Goal: Task Accomplishment & Management: Use online tool/utility

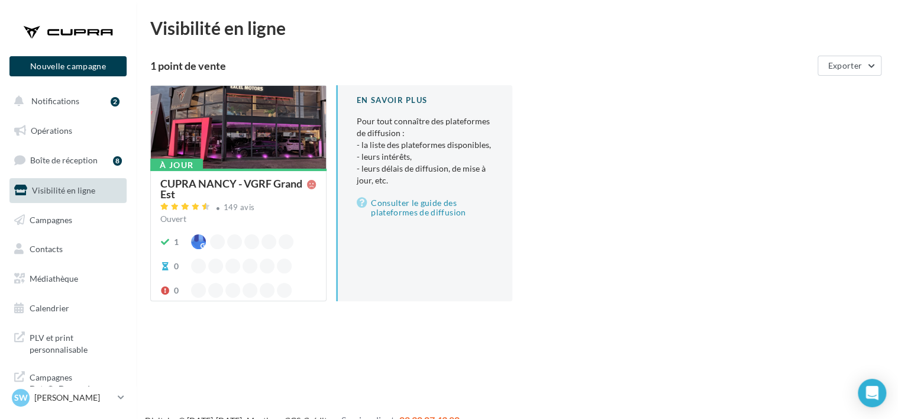
click at [226, 118] on div at bounding box center [238, 128] width 175 height 84
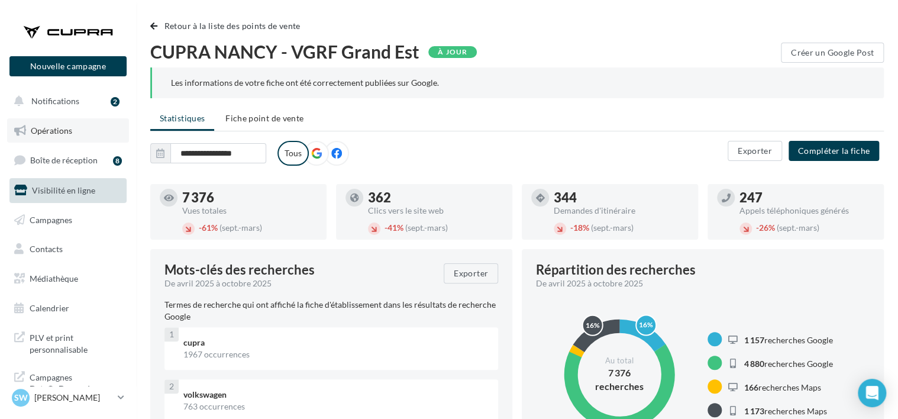
click at [53, 127] on span "Opérations" at bounding box center [51, 130] width 41 height 10
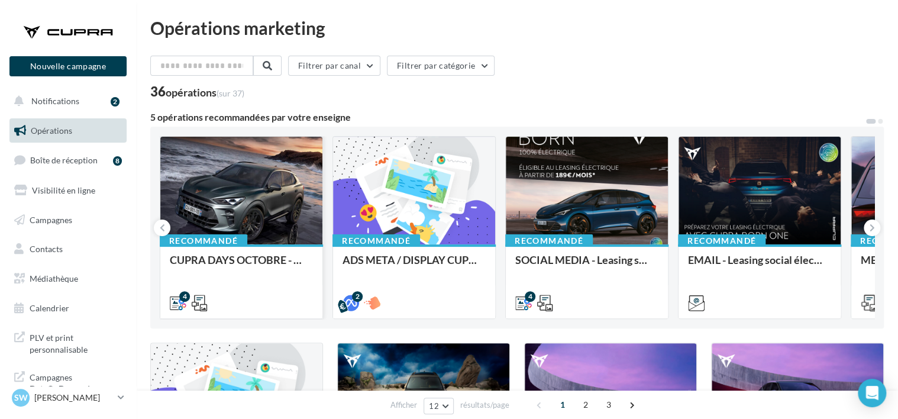
click at [230, 178] on div at bounding box center [241, 191] width 162 height 109
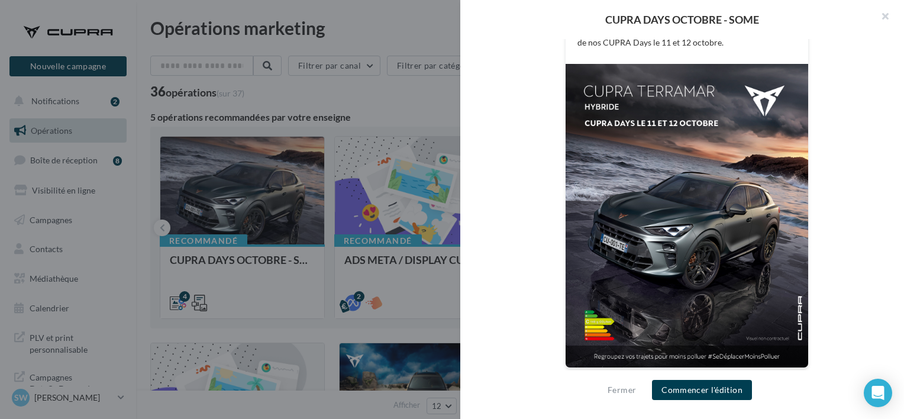
scroll to position [298, 0]
click at [882, 17] on button "button" at bounding box center [879, 17] width 47 height 35
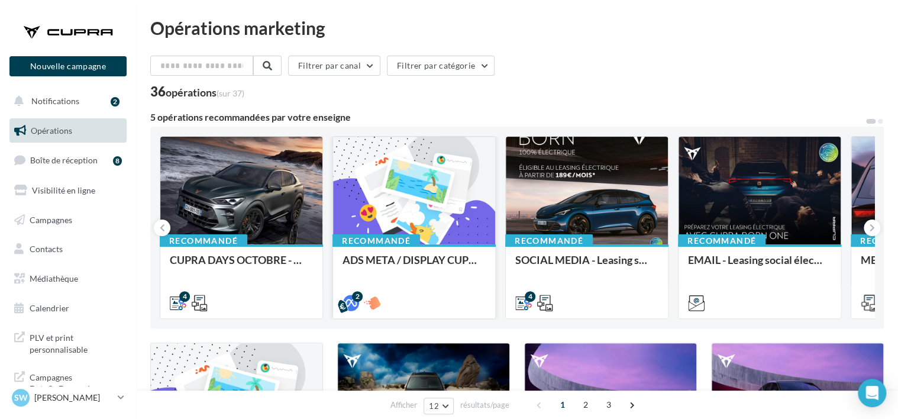
click at [449, 195] on div at bounding box center [414, 191] width 162 height 109
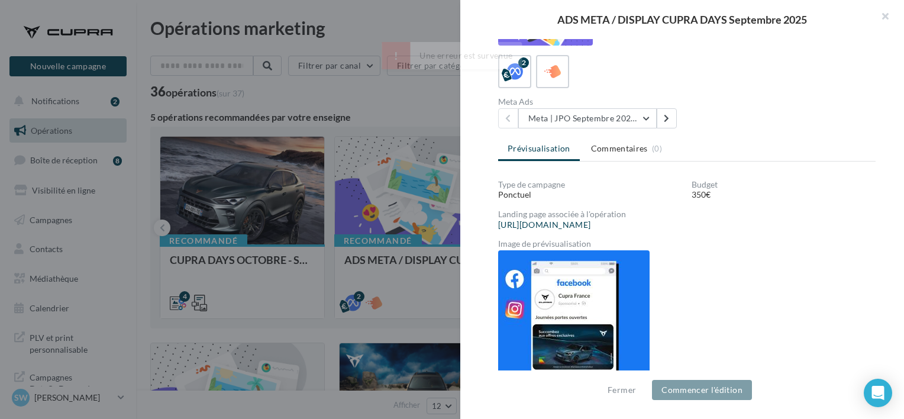
scroll to position [177, 0]
click at [616, 112] on button "Meta | JPO Septembre 2025 | Drive to store" at bounding box center [587, 119] width 138 height 20
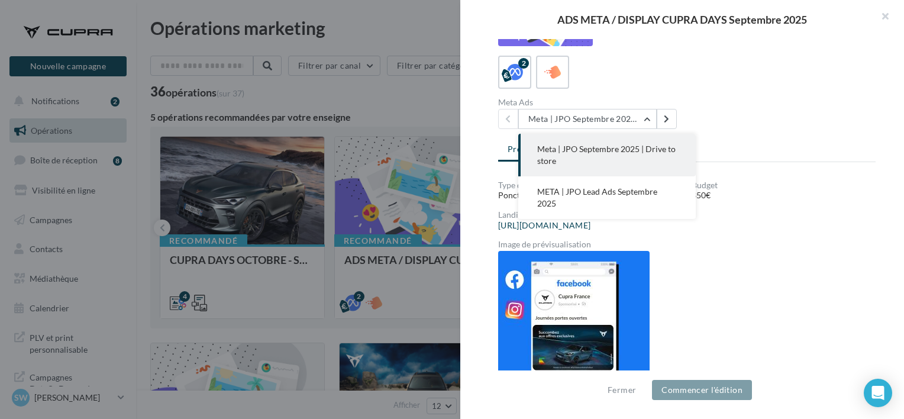
click at [745, 125] on div "Meta Ads Meta | JPO Septembre 2025 | Drive to store Meta | JPO Septembre 2025 |…" at bounding box center [691, 113] width 387 height 31
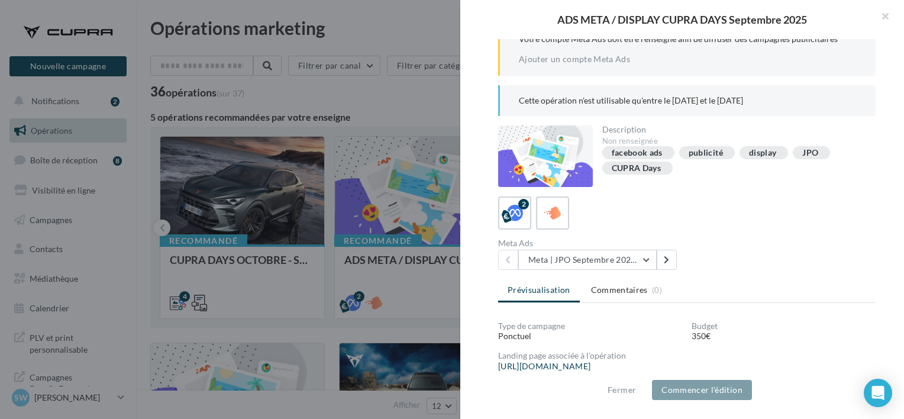
scroll to position [0, 0]
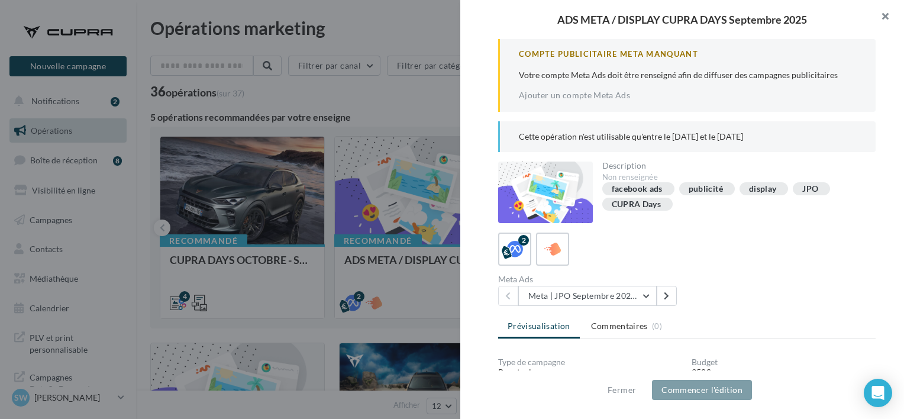
click at [882, 17] on button "button" at bounding box center [879, 17] width 47 height 35
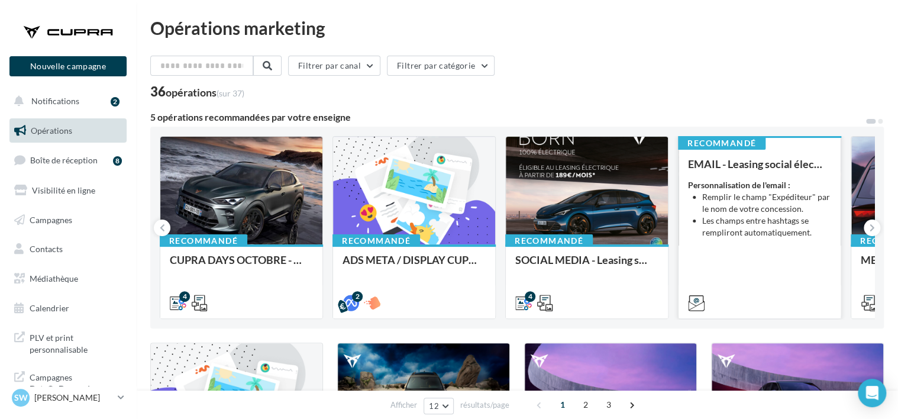
click at [736, 199] on li "Remplir le champ "Expéditeur" par le nom de votre concession." at bounding box center [766, 203] width 129 height 24
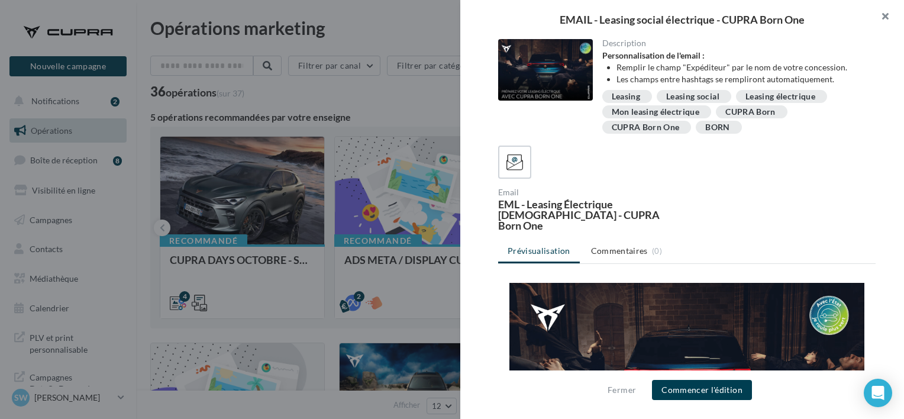
click at [886, 13] on button "button" at bounding box center [879, 17] width 47 height 35
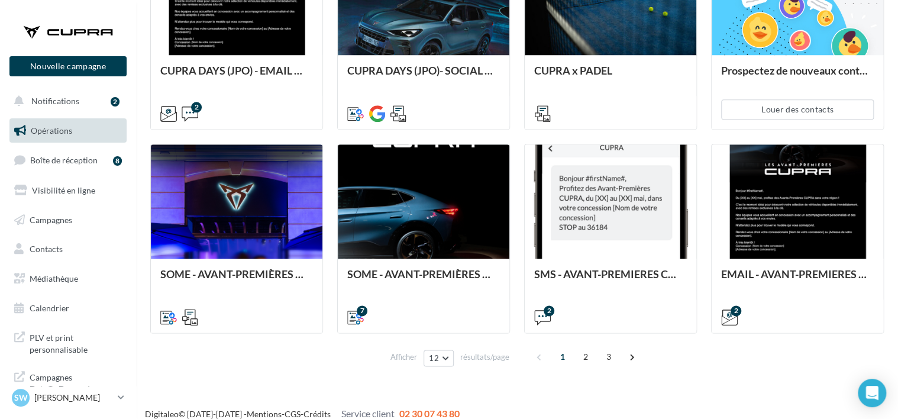
scroll to position [606, 0]
click at [35, 274] on span "Médiathèque" at bounding box center [54, 278] width 48 height 10
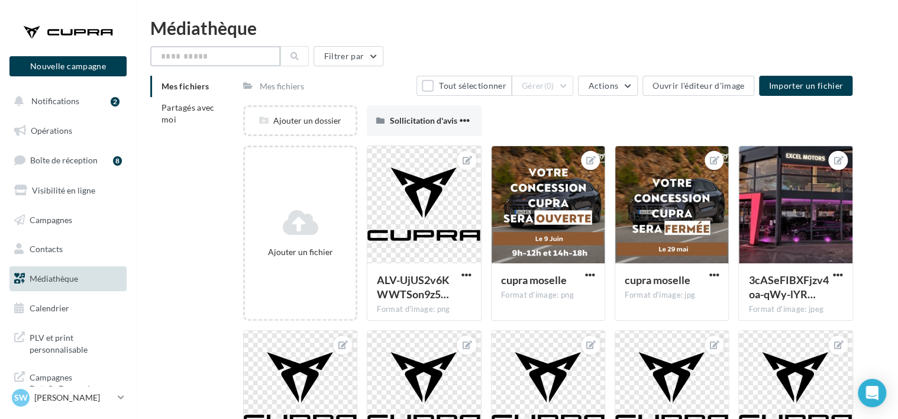
click at [245, 54] on input "text" at bounding box center [215, 56] width 130 height 20
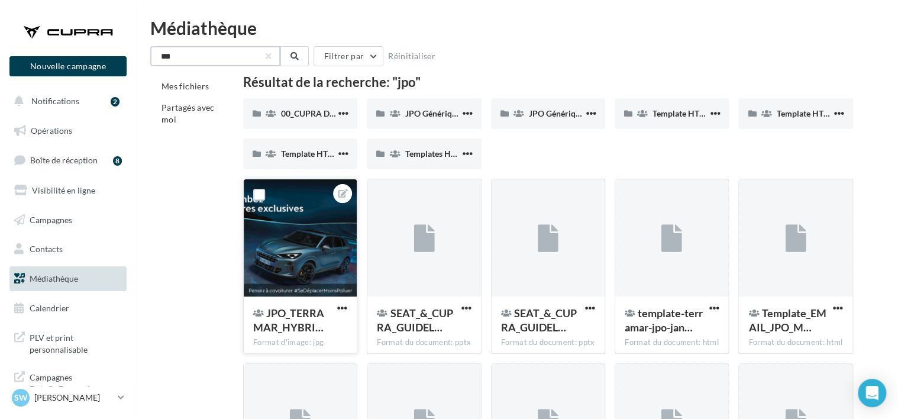
type input "***"
click at [297, 248] on div at bounding box center [300, 238] width 113 height 118
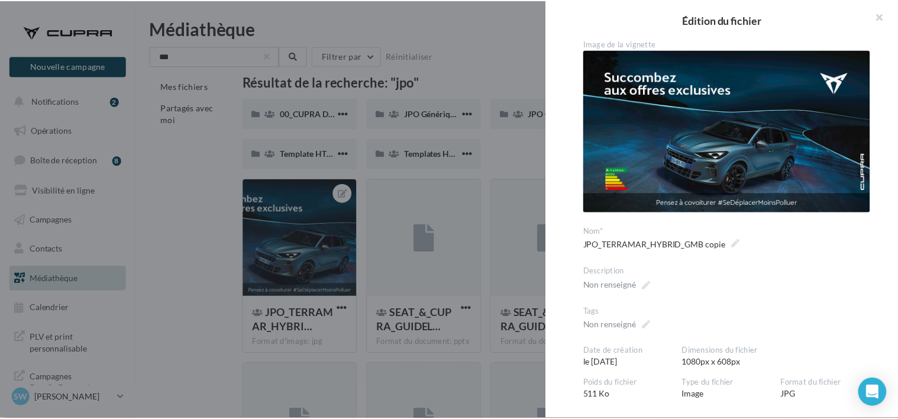
scroll to position [53, 0]
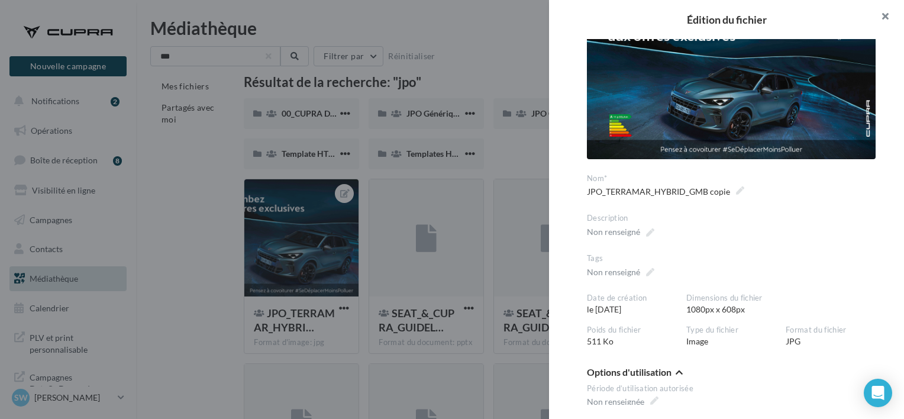
click at [882, 18] on button "button" at bounding box center [879, 17] width 47 height 35
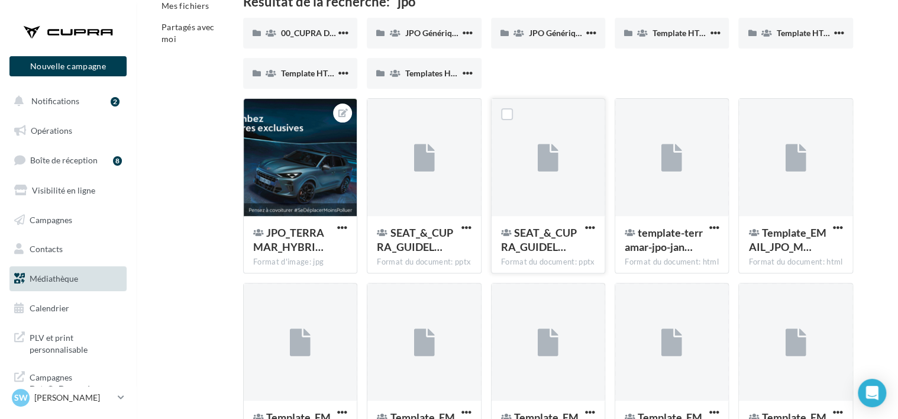
scroll to position [82, 0]
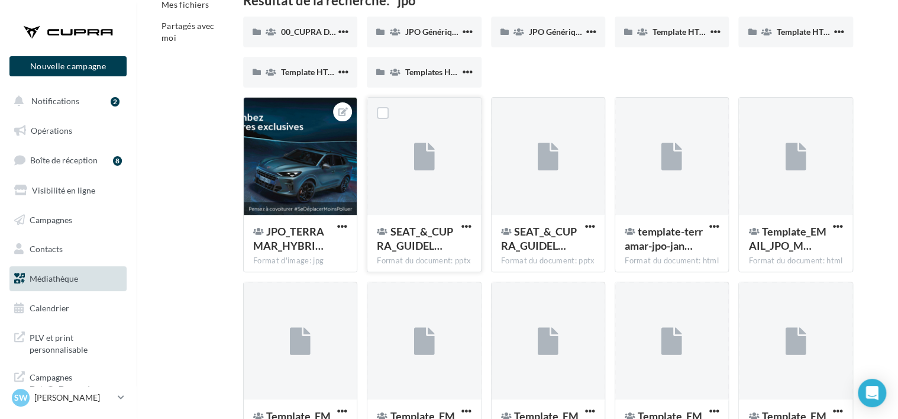
click at [430, 182] on div at bounding box center [423, 157] width 113 height 118
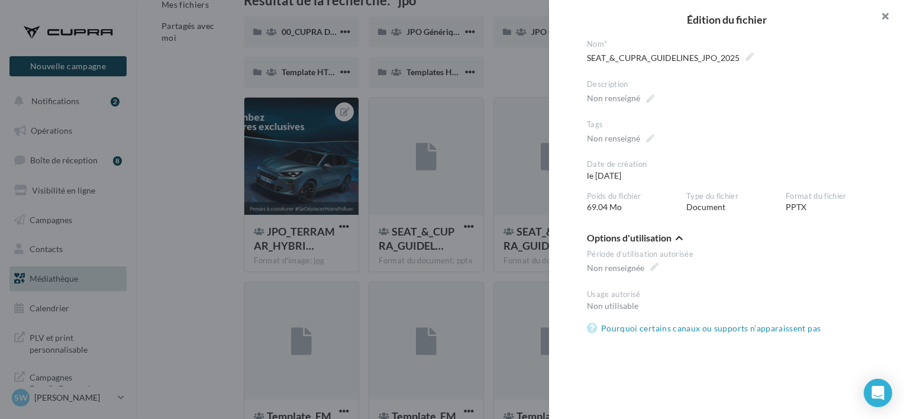
click at [891, 15] on button "button" at bounding box center [879, 17] width 47 height 35
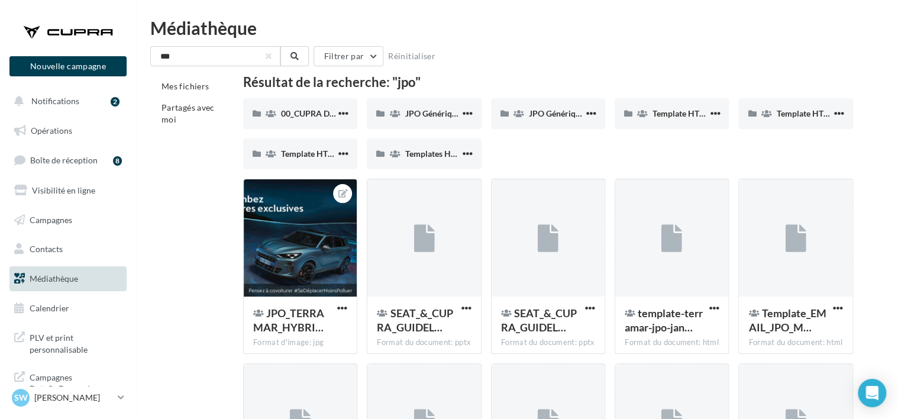
scroll to position [65, 0]
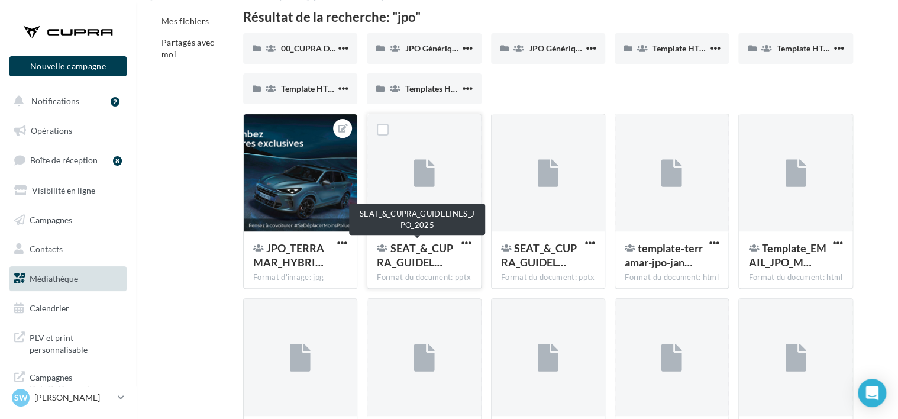
click at [430, 263] on span "SEAT_&_CUPRA_GUIDEL…" at bounding box center [415, 254] width 76 height 27
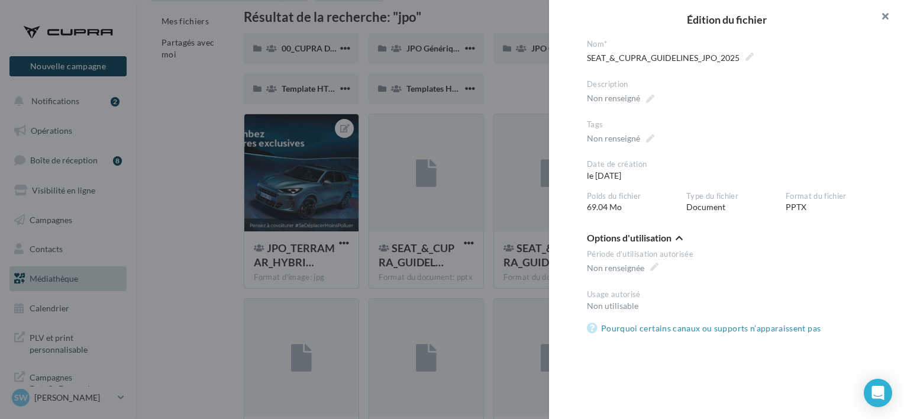
click at [882, 17] on button "button" at bounding box center [879, 17] width 47 height 35
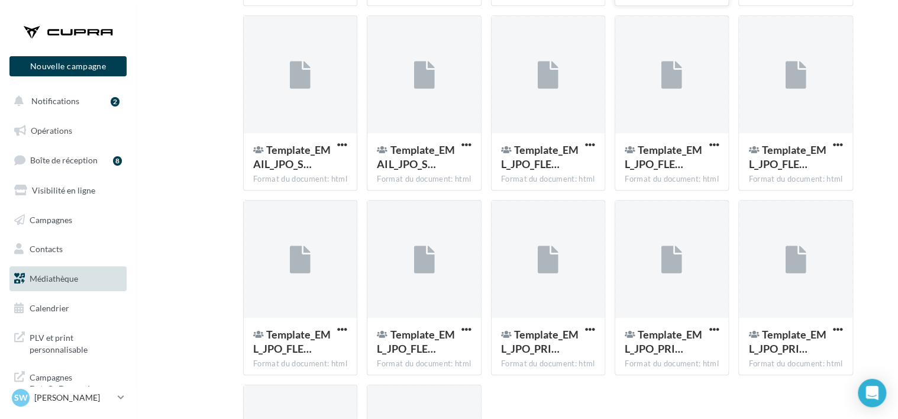
scroll to position [348, 0]
click at [52, 131] on span "Opérations" at bounding box center [51, 130] width 41 height 10
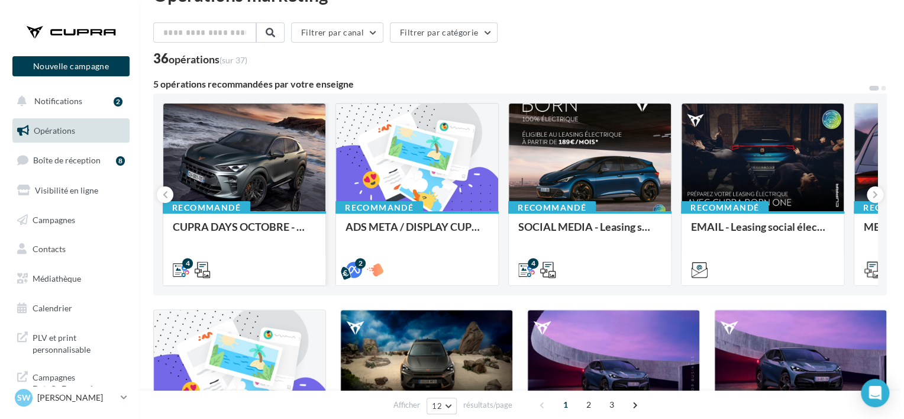
scroll to position [34, 0]
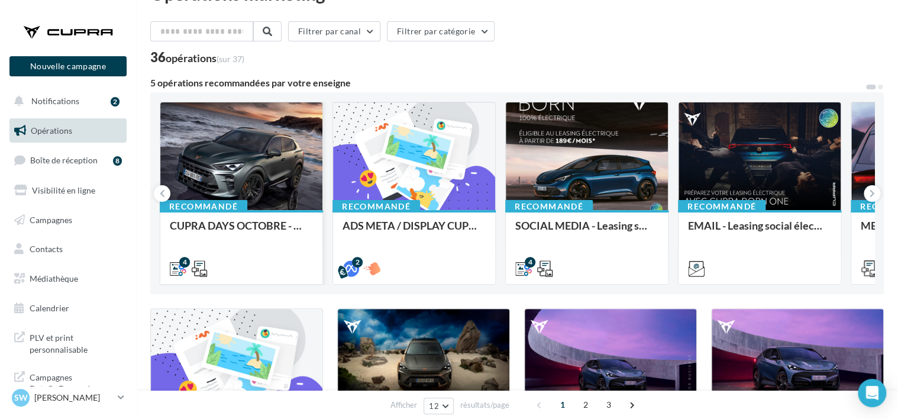
click at [290, 162] on div at bounding box center [241, 156] width 162 height 109
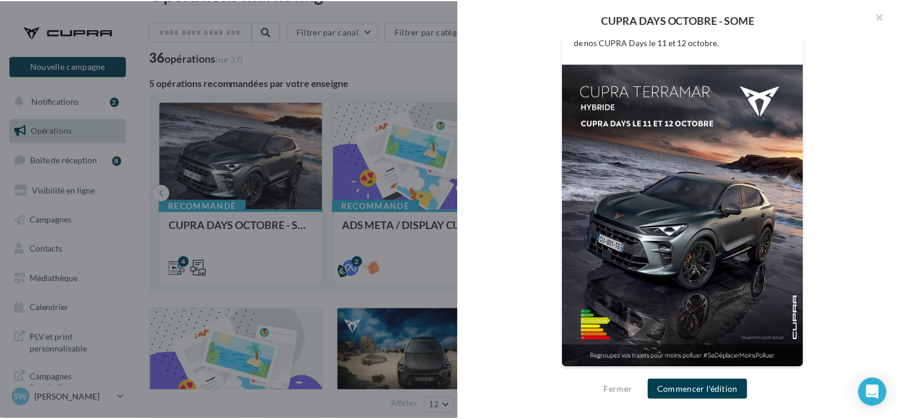
scroll to position [296, 0]
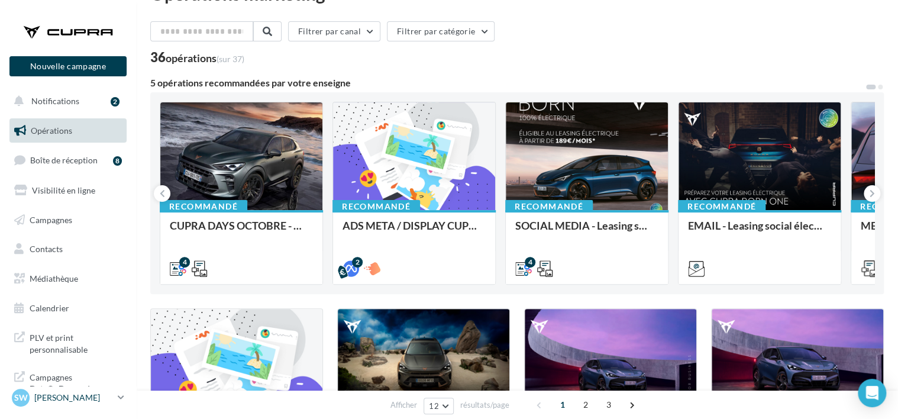
click at [80, 403] on p "[PERSON_NAME]" at bounding box center [73, 397] width 79 height 12
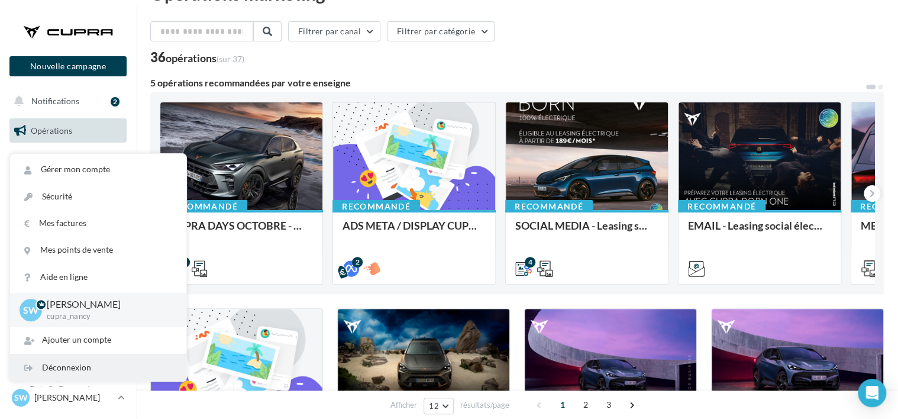
click at [73, 367] on div "Déconnexion" at bounding box center [98, 367] width 176 height 27
